Goal: Task Accomplishment & Management: Complete application form

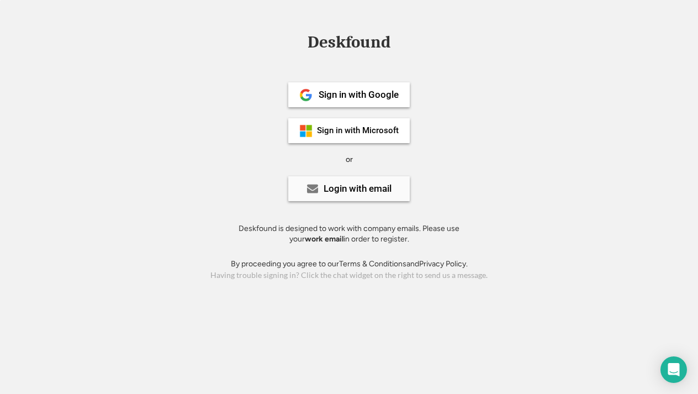
click at [373, 193] on div "Login with email" at bounding box center [349, 188] width 122 height 25
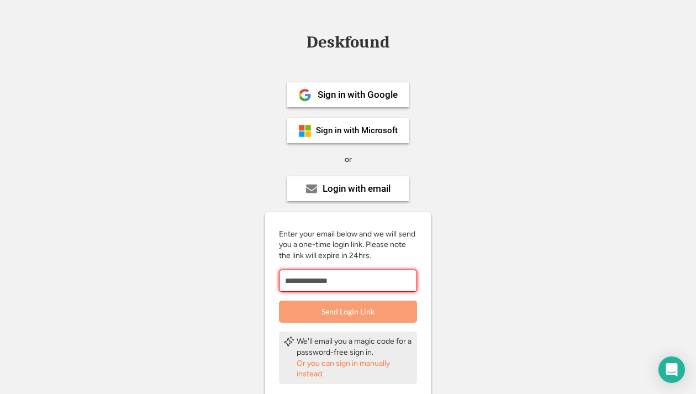
type input "**********"
click at [328, 315] on button "Send Login Link" at bounding box center [348, 312] width 138 height 22
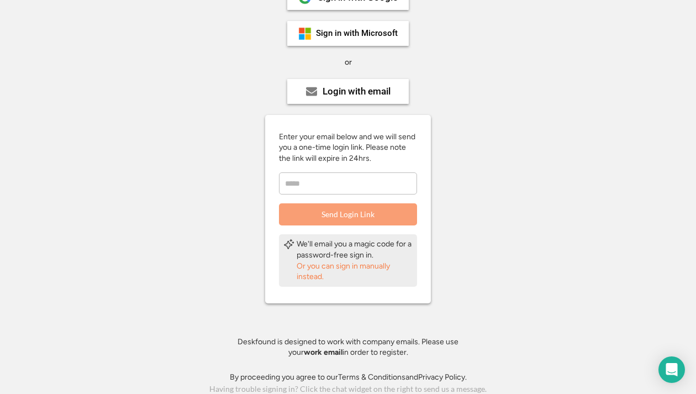
scroll to position [96, 0]
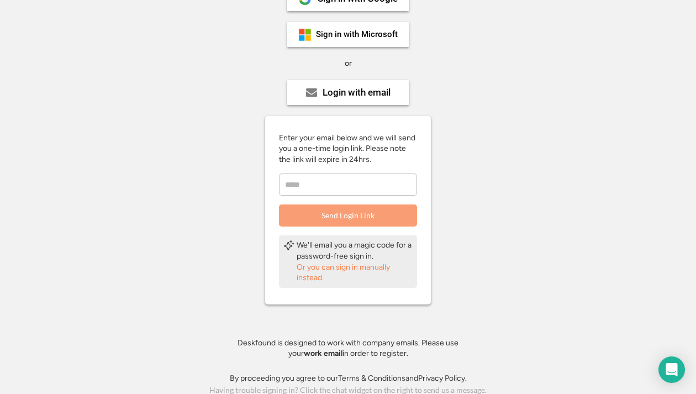
click at [380, 265] on div "Or you can sign in manually instead." at bounding box center [355, 273] width 116 height 22
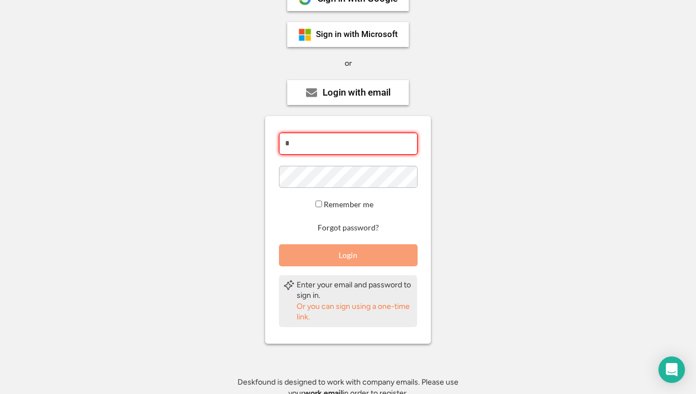
type input "*"
click at [418, 217] on div "* Remember me Forgot password? Login" at bounding box center [348, 200] width 166 height 134
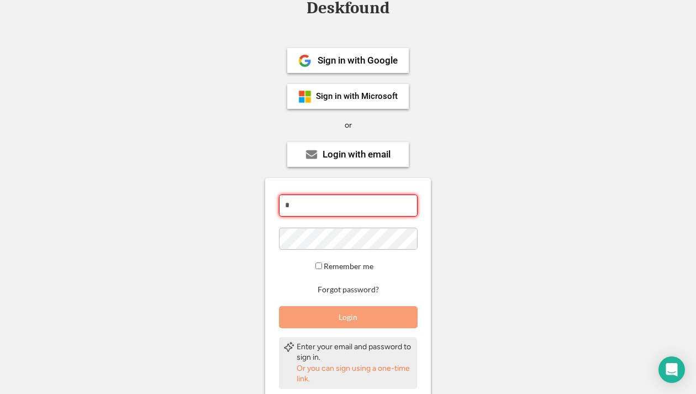
scroll to position [22, 0]
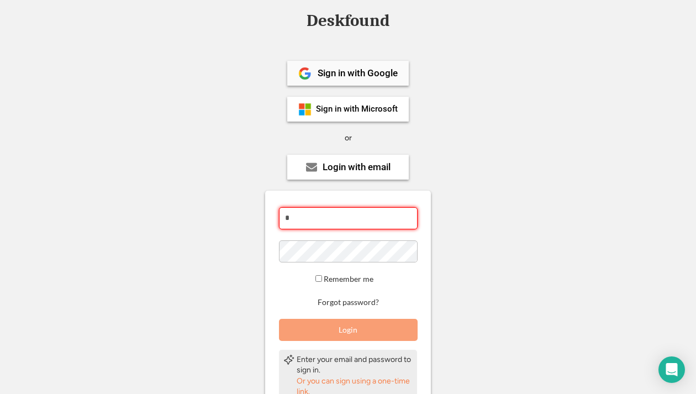
click at [363, 70] on div "Sign in with Google" at bounding box center [358, 72] width 80 height 9
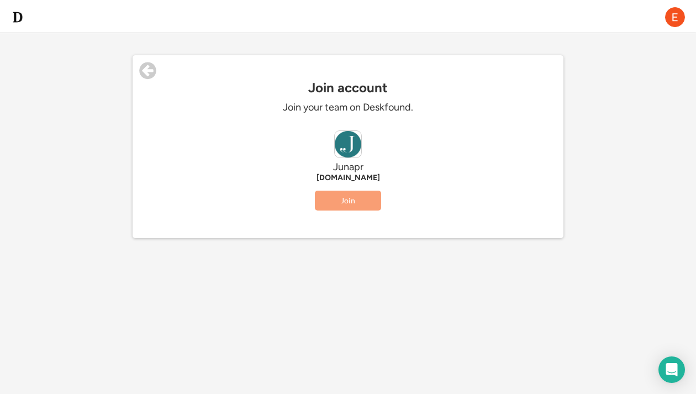
click at [346, 199] on button "Join" at bounding box center [348, 201] width 66 height 20
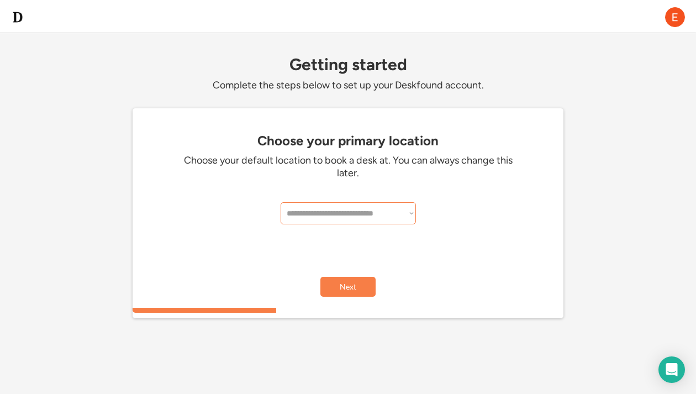
select select "**********"
click at [354, 283] on button "Next" at bounding box center [347, 287] width 55 height 20
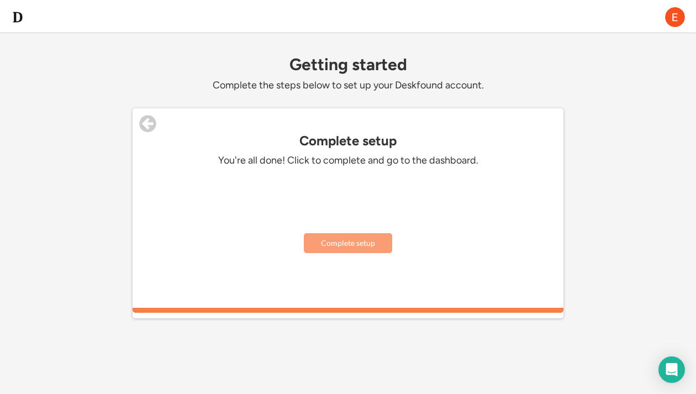
click at [363, 244] on button "Complete setup" at bounding box center [348, 243] width 88 height 20
